Goal: Communication & Community: Participate in discussion

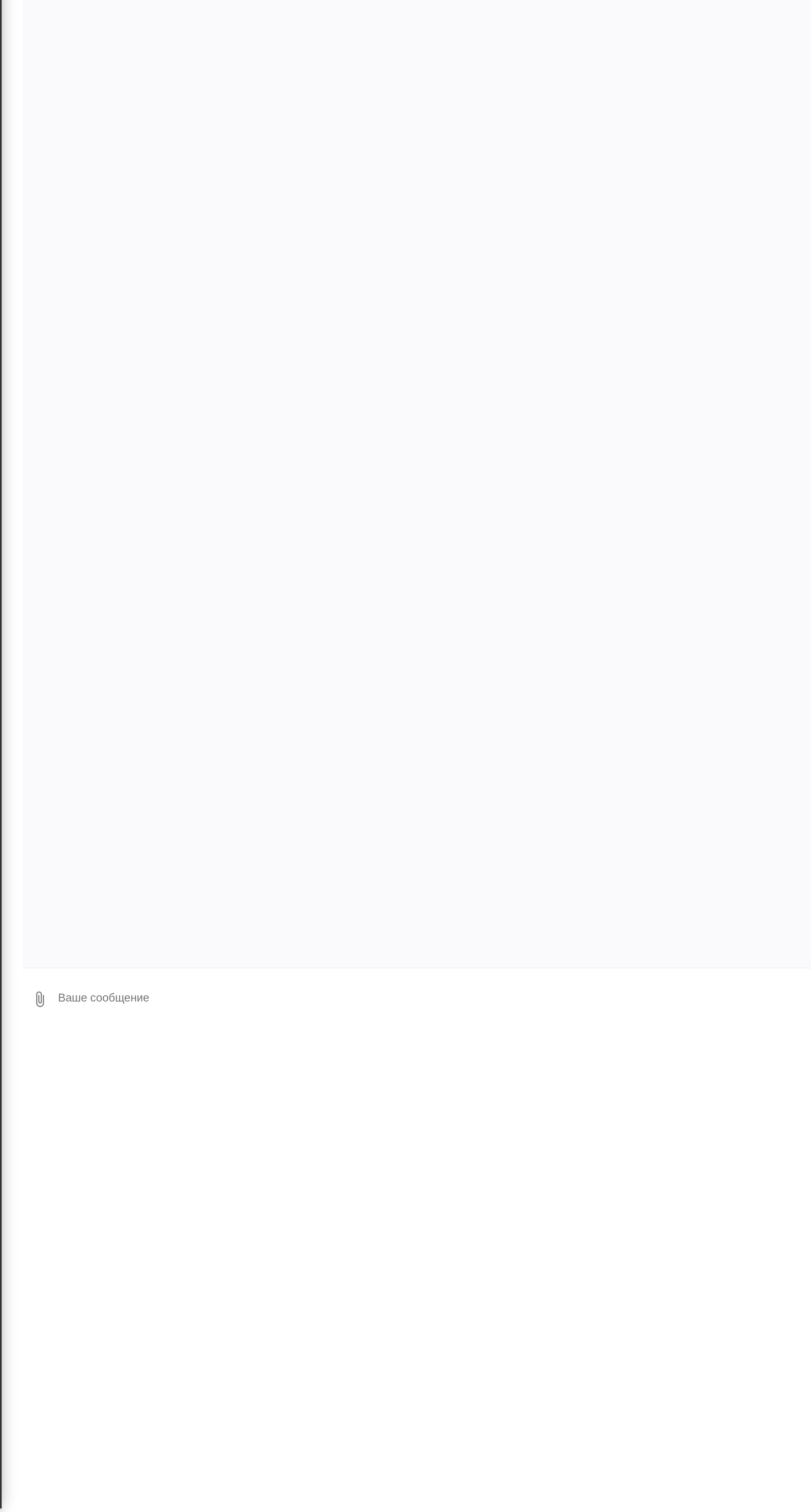
scroll to position [2286, 0]
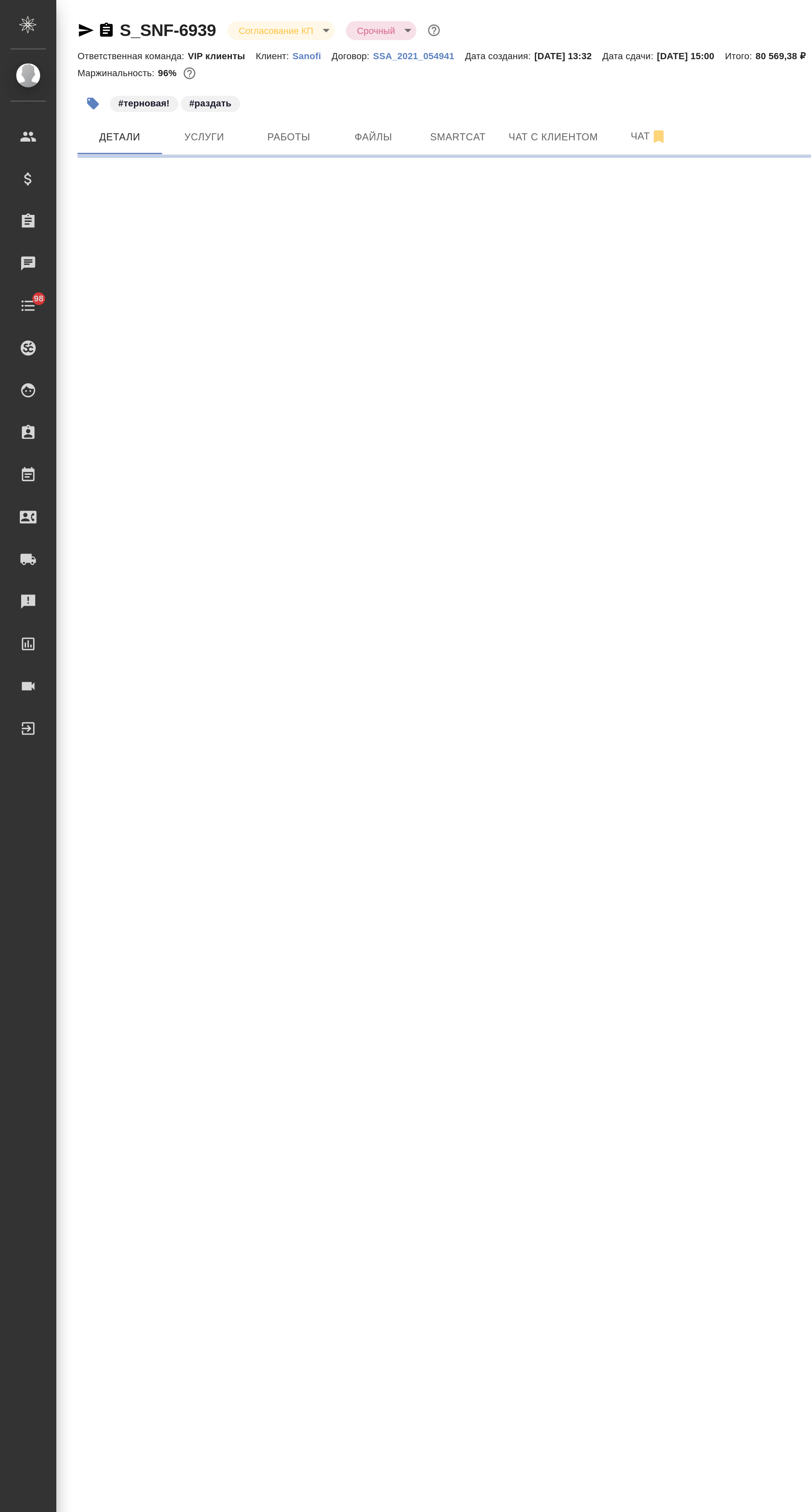
select select "RU"
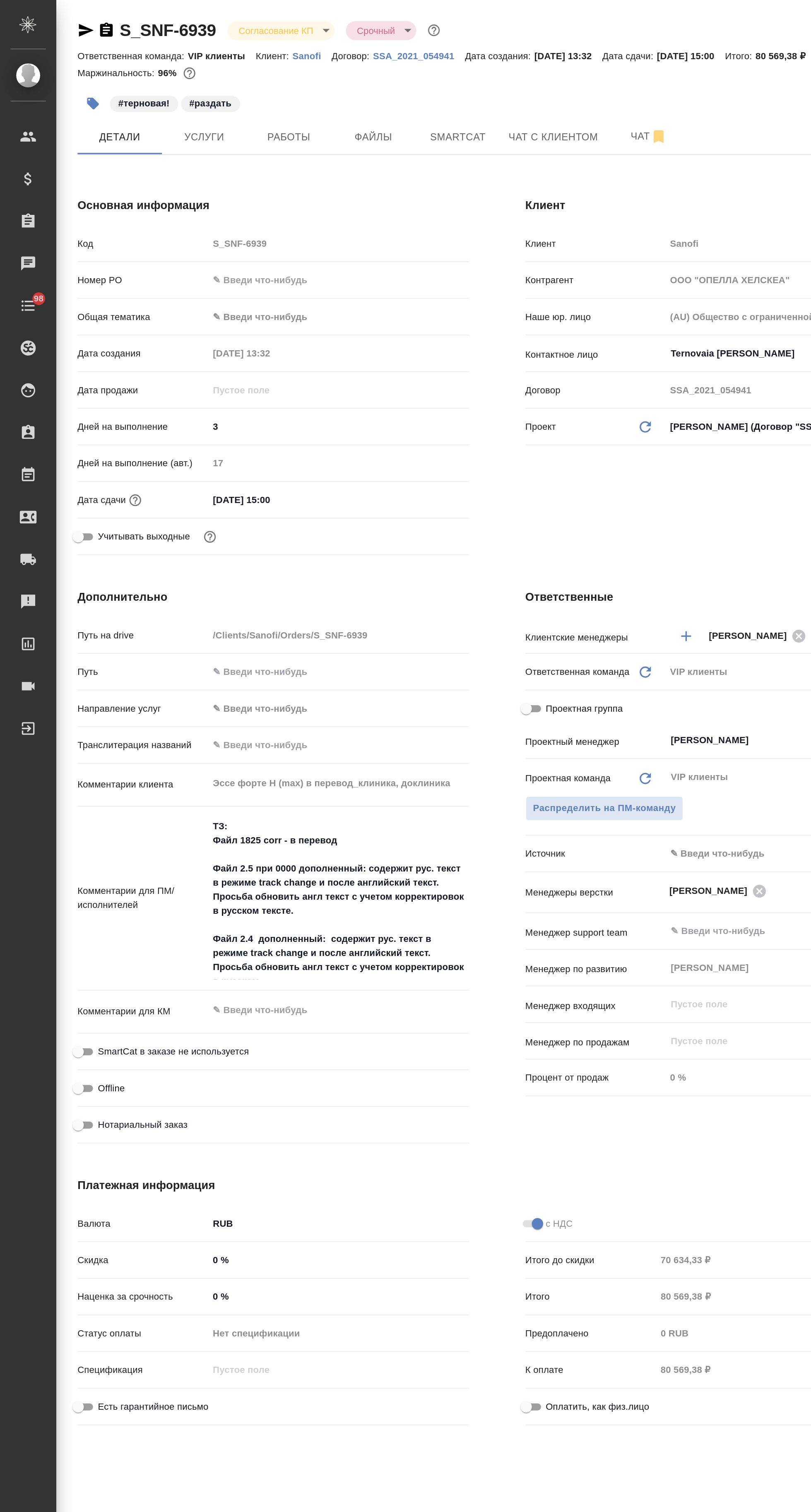
type textarea "x"
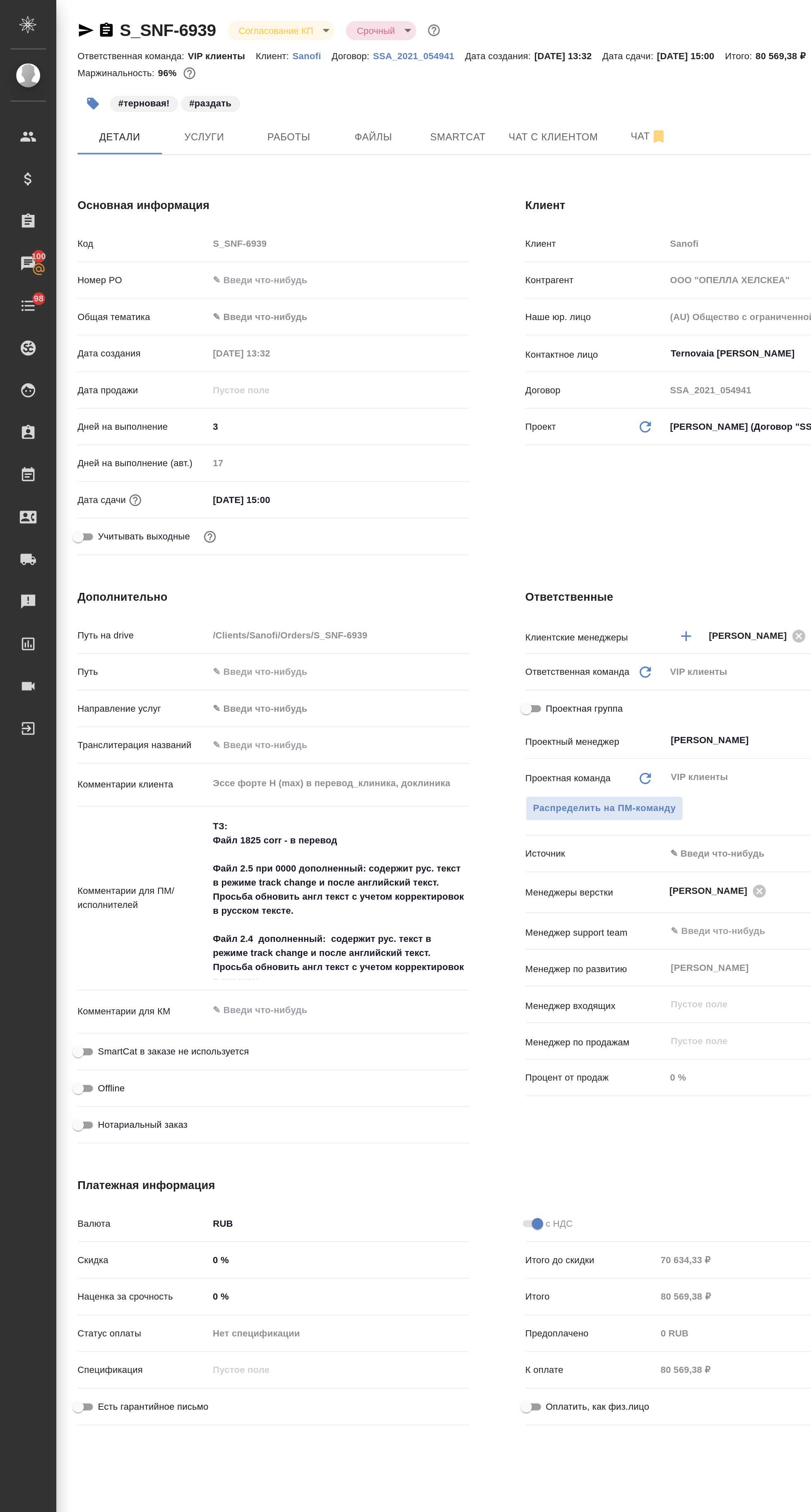
type textarea "x"
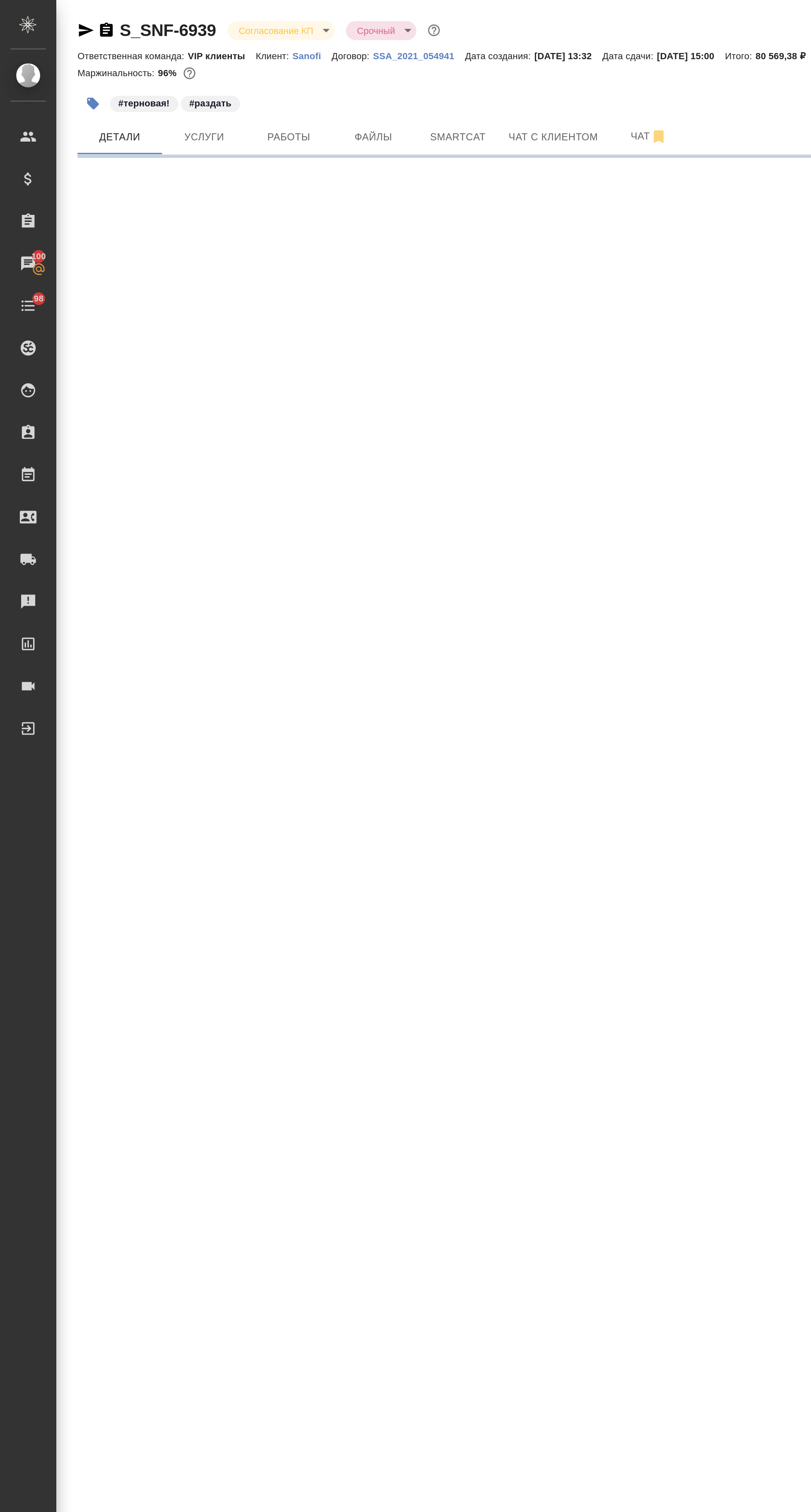
select select "RU"
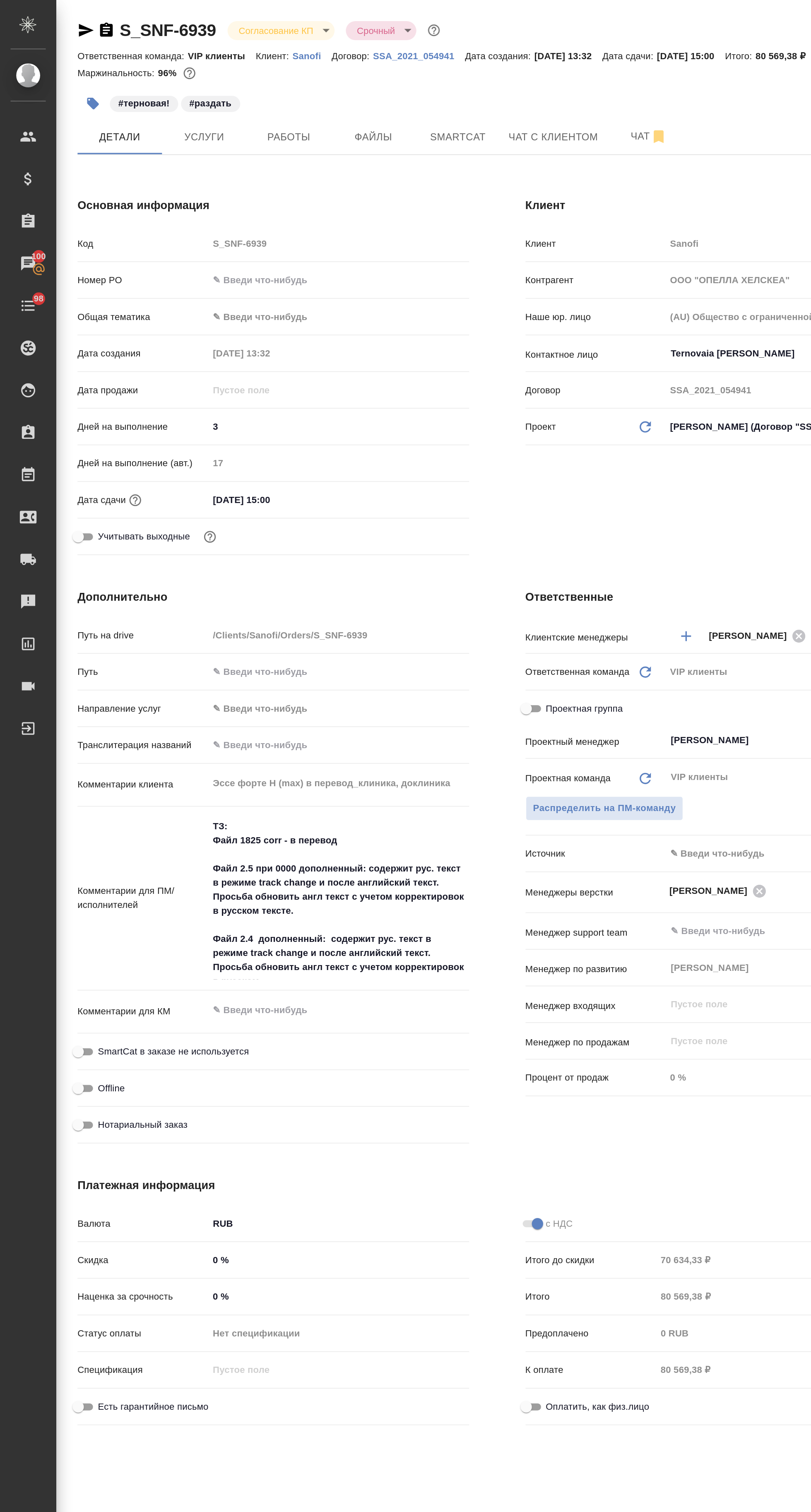
type textarea "x"
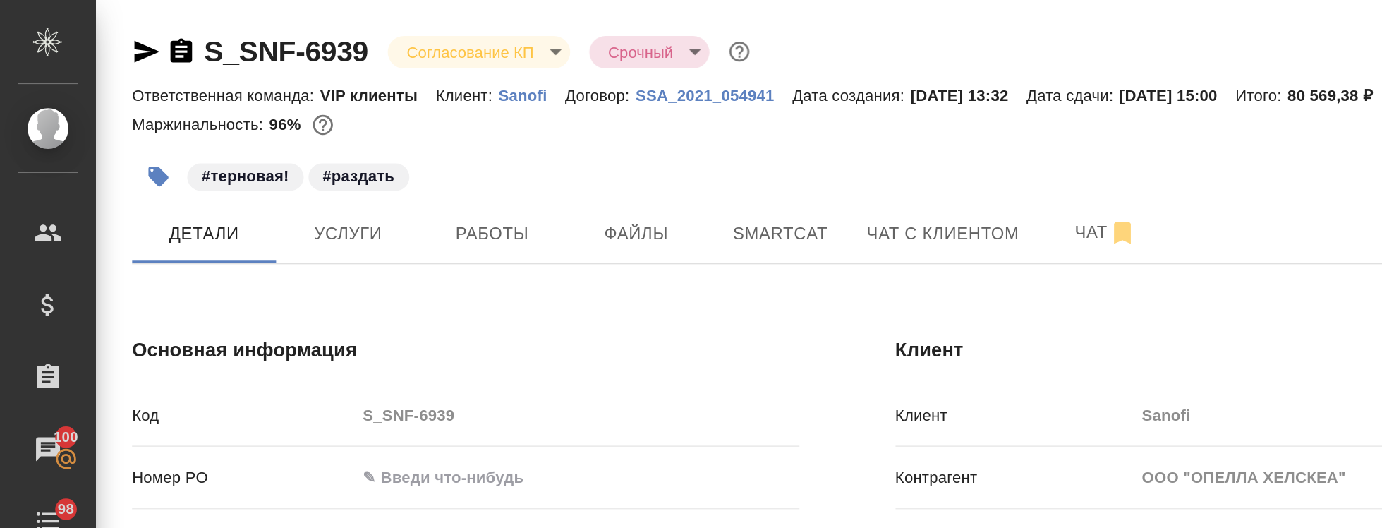
type textarea "x"
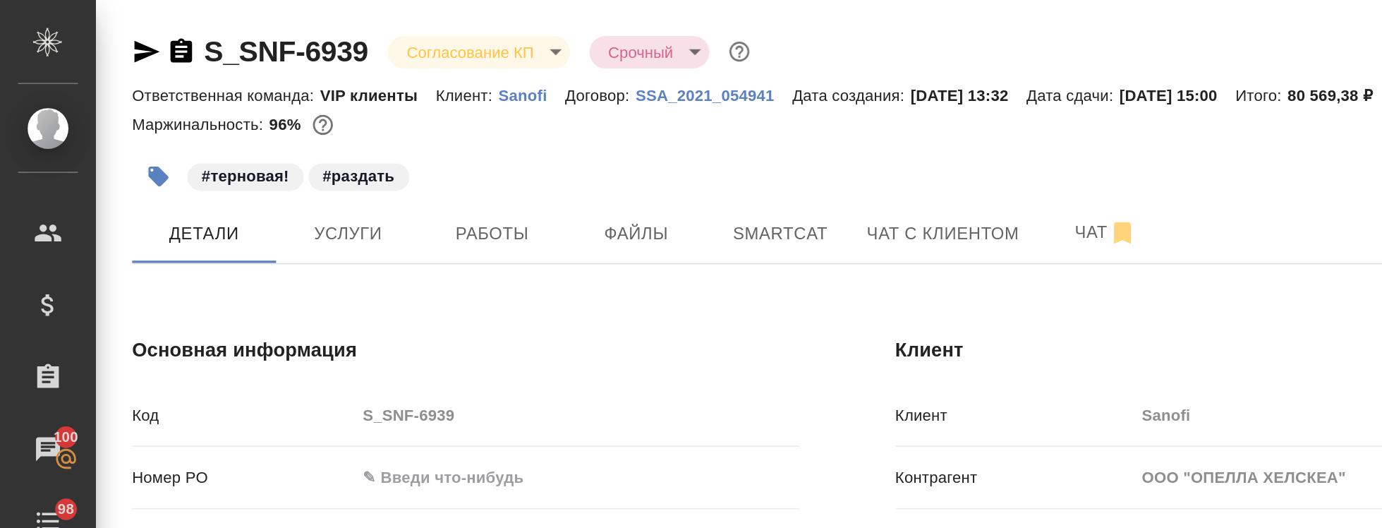
type textarea "x"
